Goal: Task Accomplishment & Management: Manage account settings

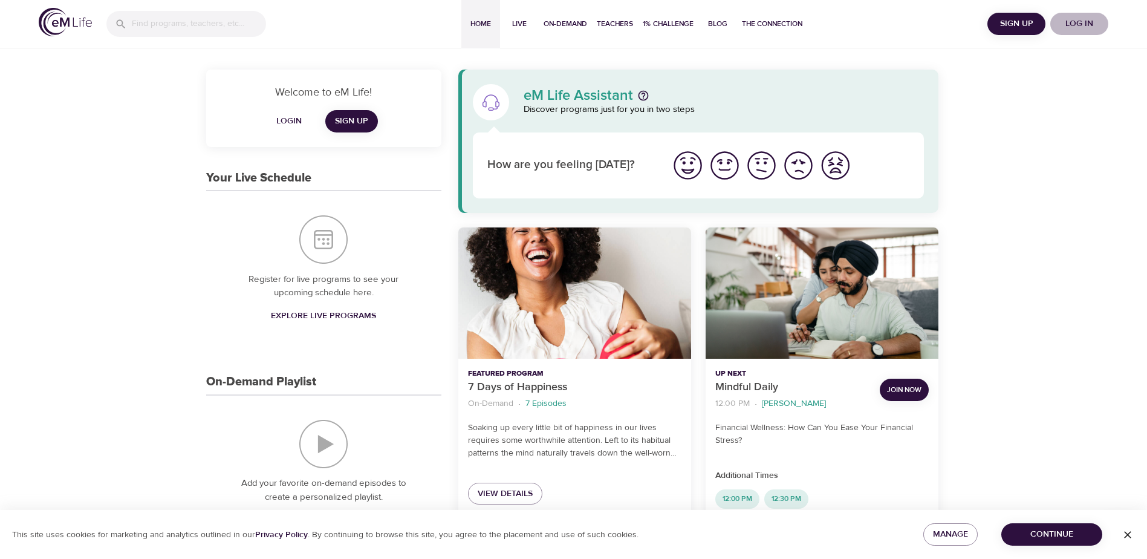
click at [1077, 24] on span "Log in" at bounding box center [1079, 23] width 48 height 15
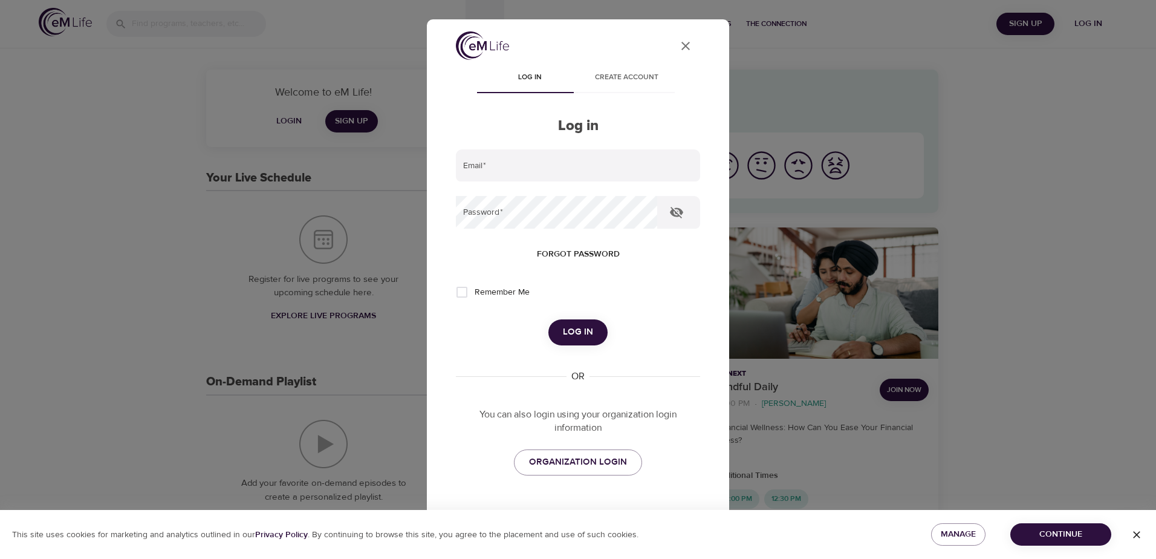
type input "[PERSON_NAME][EMAIL_ADDRESS][PERSON_NAME][DOMAIN_NAME]"
click at [572, 331] on span "Log in" at bounding box center [578, 332] width 30 height 16
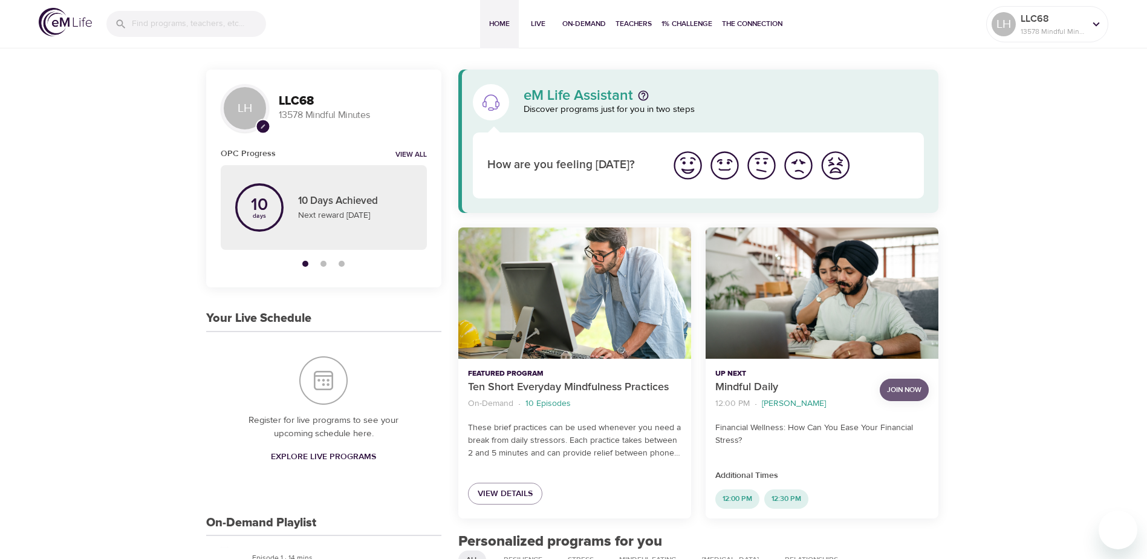
click at [905, 388] on span "Join Now" at bounding box center [904, 389] width 34 height 13
